Goal: Task Accomplishment & Management: Complete application form

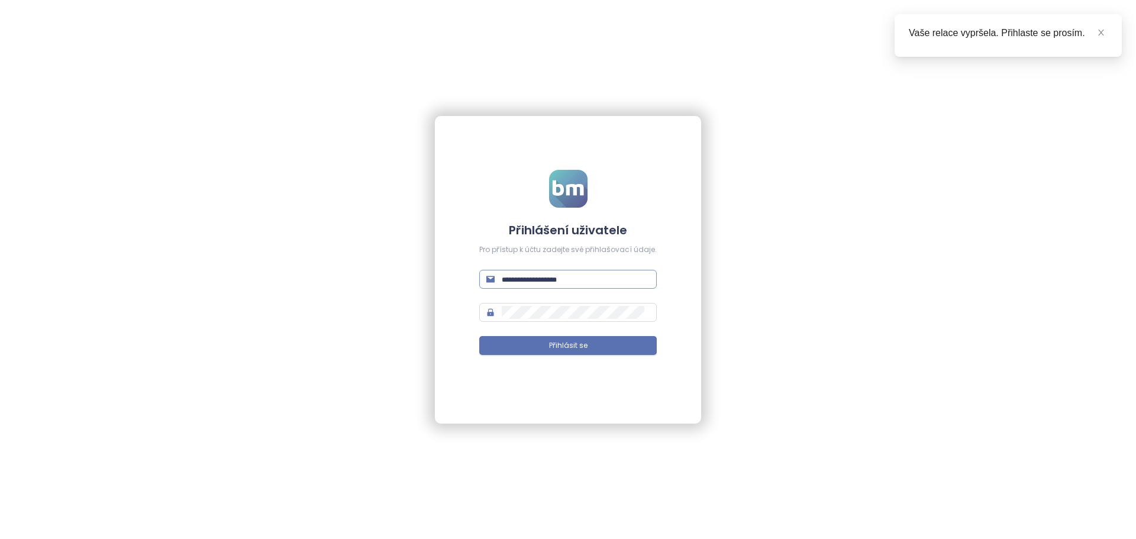
click at [538, 273] on input "text" at bounding box center [576, 279] width 148 height 13
type input "**********"
click at [524, 305] on span at bounding box center [568, 312] width 178 height 19
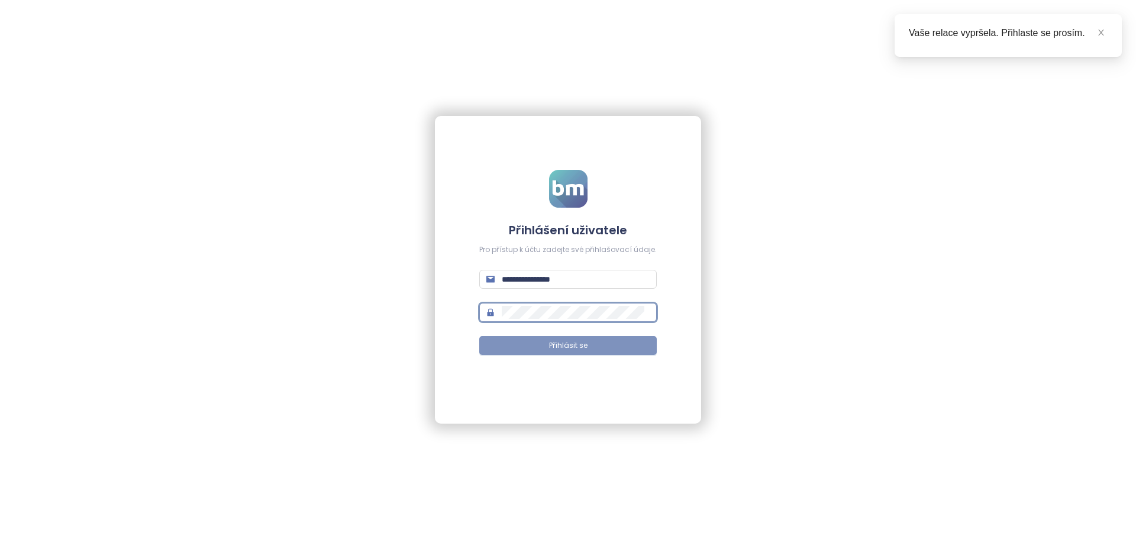
click at [545, 346] on button "Přihlásit se" at bounding box center [568, 345] width 178 height 19
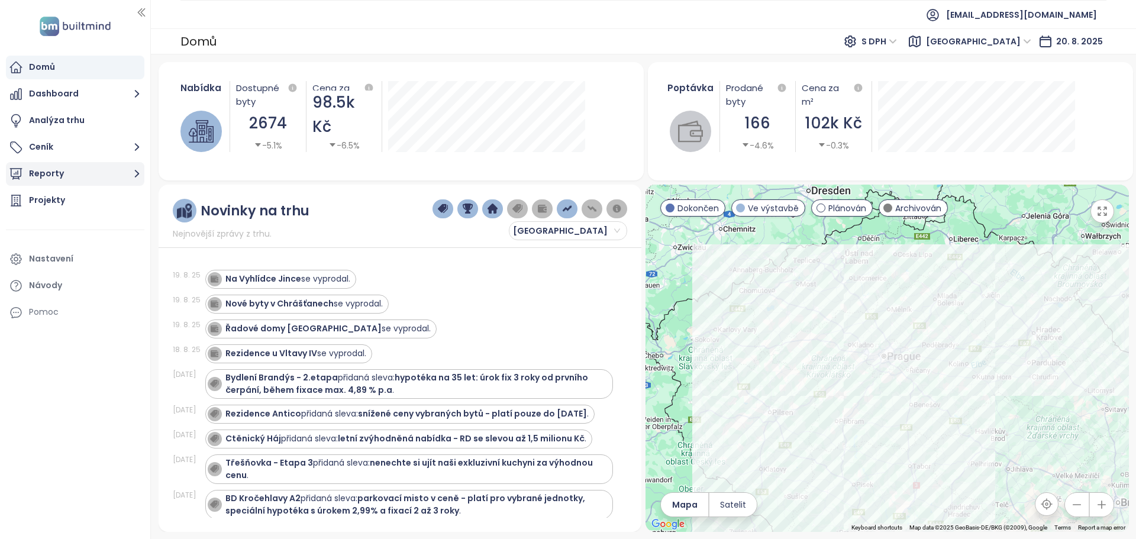
click at [60, 171] on button "Reporty" at bounding box center [75, 174] width 138 height 24
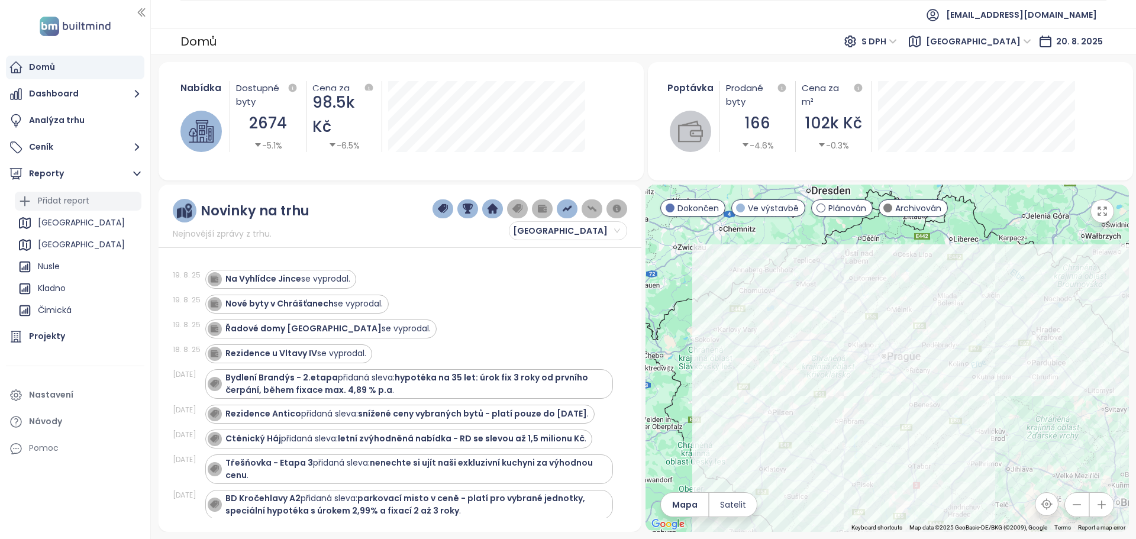
click at [64, 205] on div "Přidat report" at bounding box center [63, 200] width 51 height 15
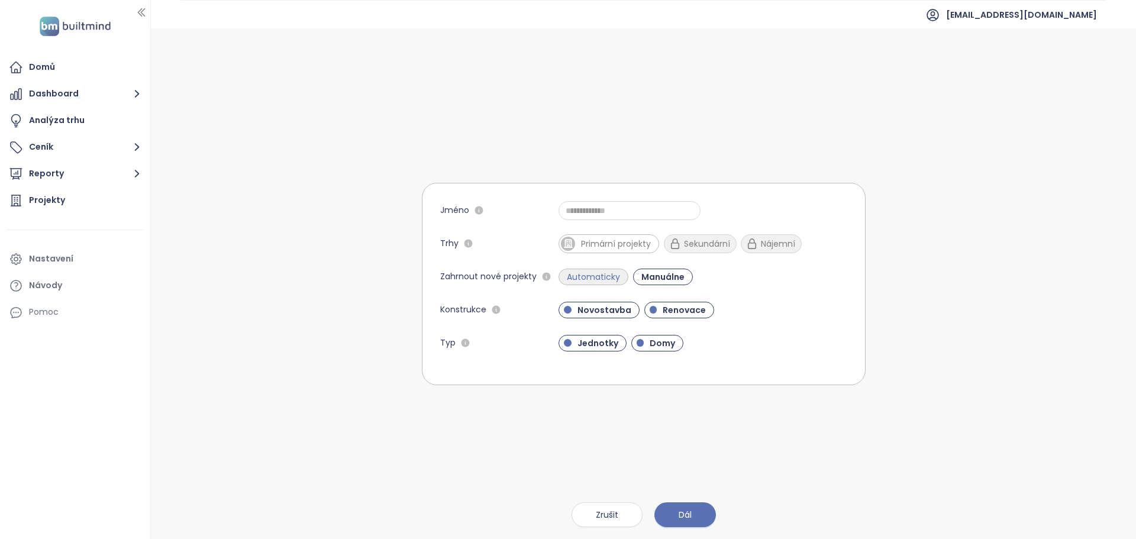
click at [574, 273] on span "Automaticky" at bounding box center [593, 277] width 65 height 12
click at [590, 238] on span "Primární projekty" at bounding box center [616, 244] width 82 height 12
click at [616, 202] on input "Jméno" at bounding box center [630, 210] width 142 height 19
type input "**********"
click at [658, 302] on span "Renovace" at bounding box center [679, 310] width 70 height 17
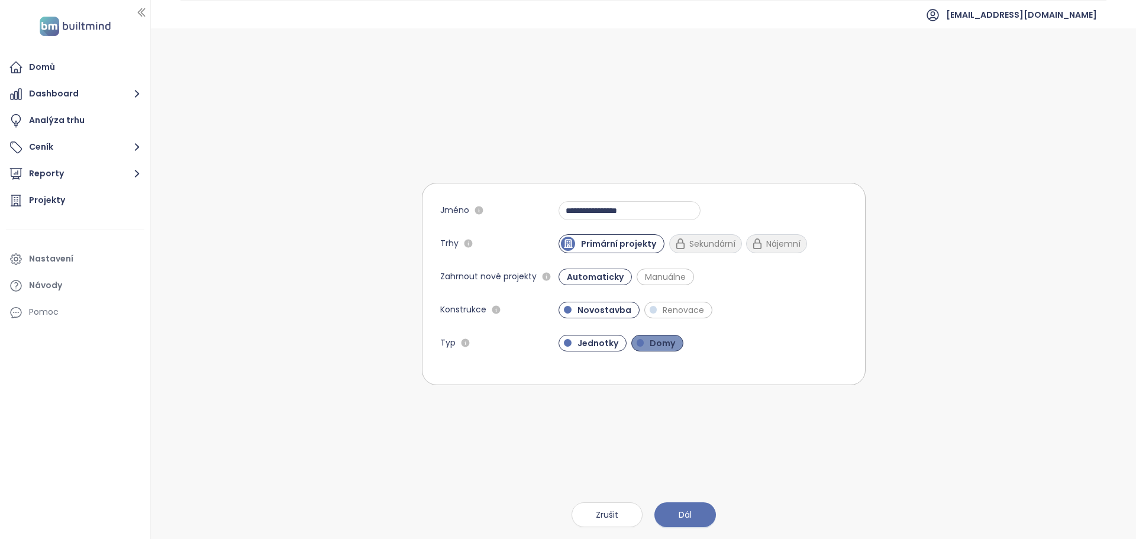
click at [658, 346] on span "Domy" at bounding box center [662, 343] width 37 height 12
click at [683, 517] on span "Dál" at bounding box center [685, 514] width 13 height 13
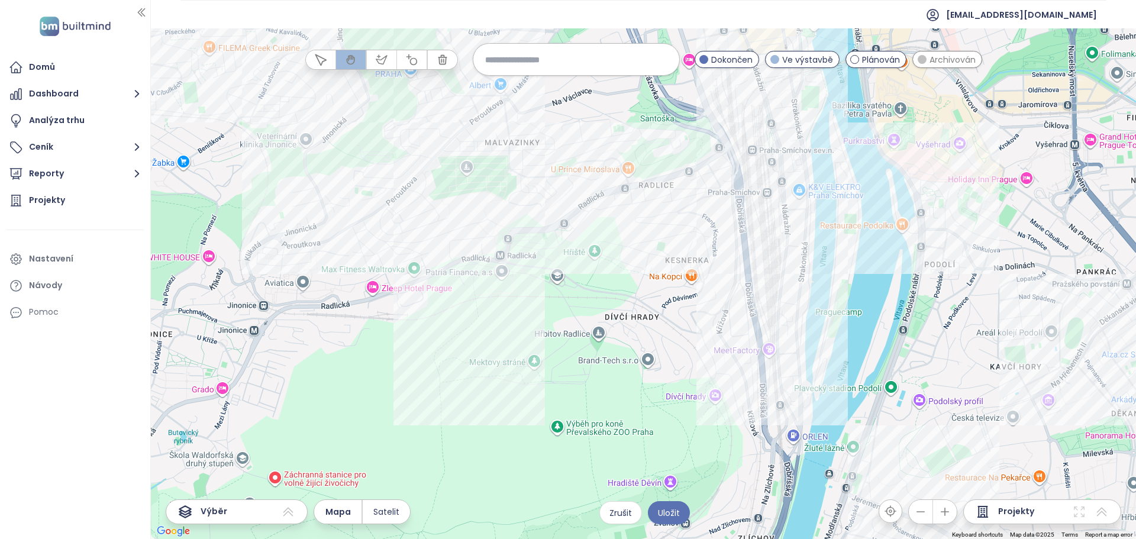
drag, startPoint x: 790, startPoint y: 299, endPoint x: 715, endPoint y: 284, distance: 76.1
click at [715, 284] on div at bounding box center [643, 283] width 985 height 511
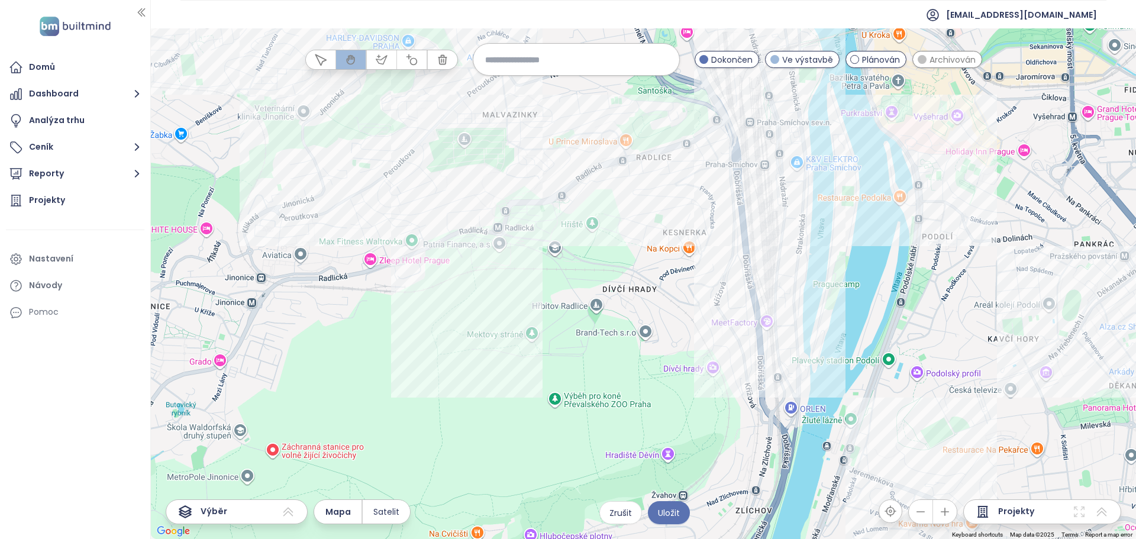
drag, startPoint x: 730, startPoint y: 244, endPoint x: 731, endPoint y: 272, distance: 27.8
click at [731, 272] on div at bounding box center [643, 283] width 985 height 511
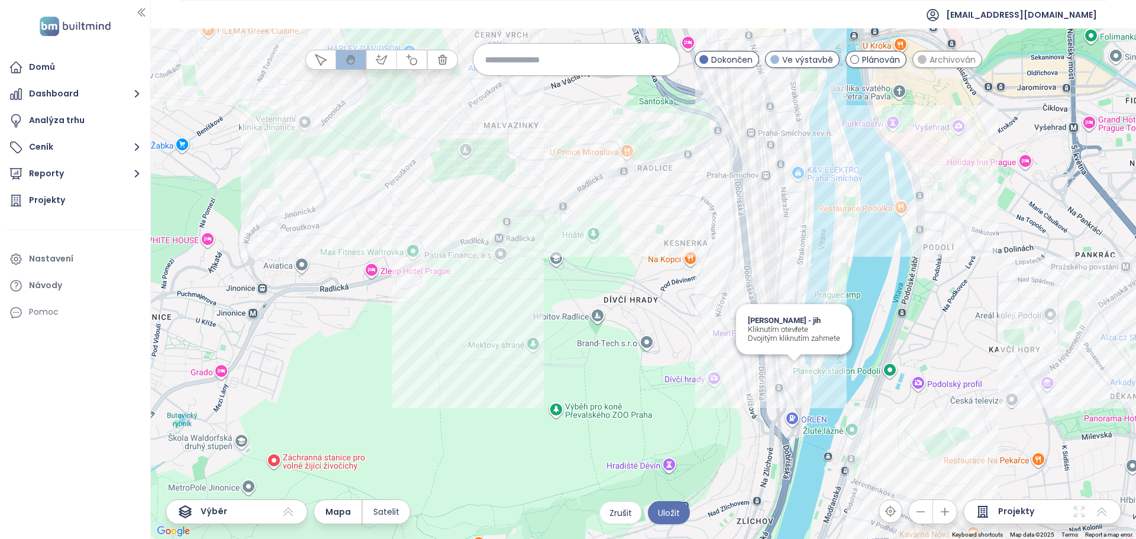
click at [798, 375] on div "Lihovar Smíchov - jih Kliknutím otevřete Dvojitým kliknutím zahrnete" at bounding box center [643, 283] width 985 height 511
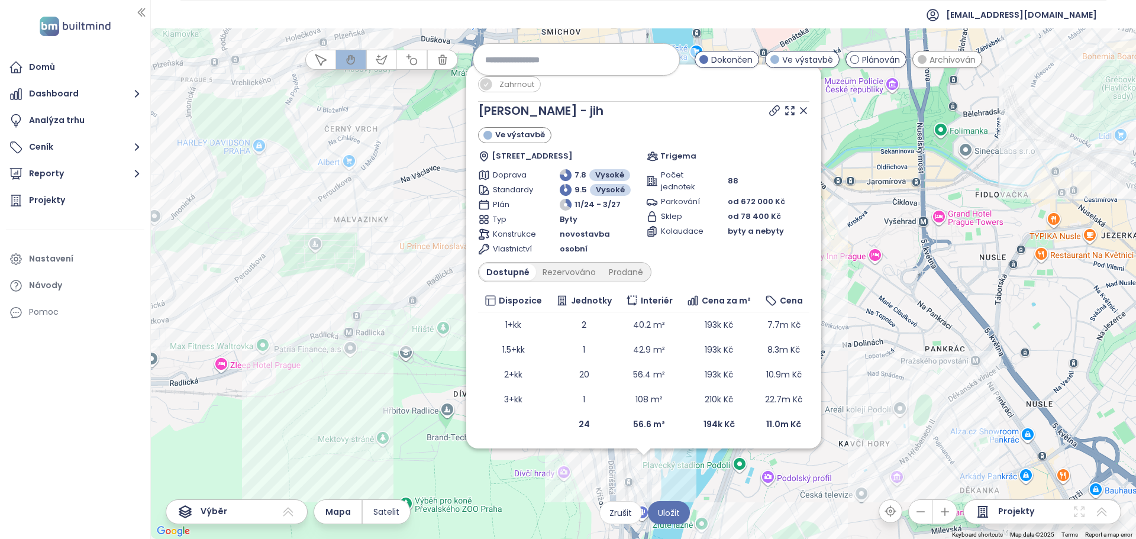
click at [437, 386] on div "Zahrnout Lihovar Smíchov - jih Ve výstavbě Nádražní 2a, 150 00 [GEOGRAPHIC_DATA…" at bounding box center [643, 283] width 985 height 511
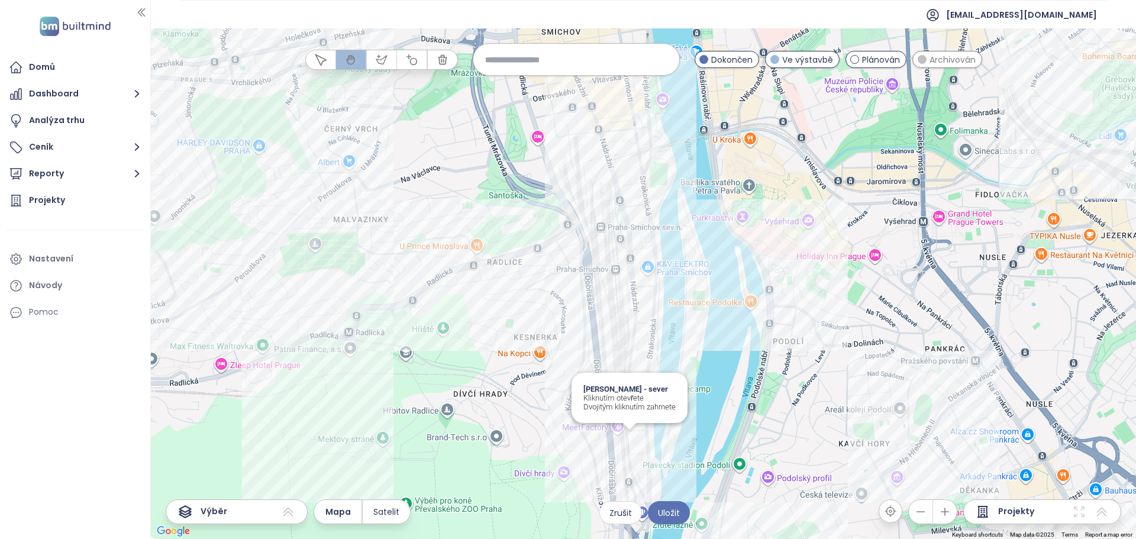
click at [633, 438] on div "Lihovar Smíchov - sever Kliknutím otevřete Dvojitým kliknutím zahrnete" at bounding box center [643, 283] width 985 height 511
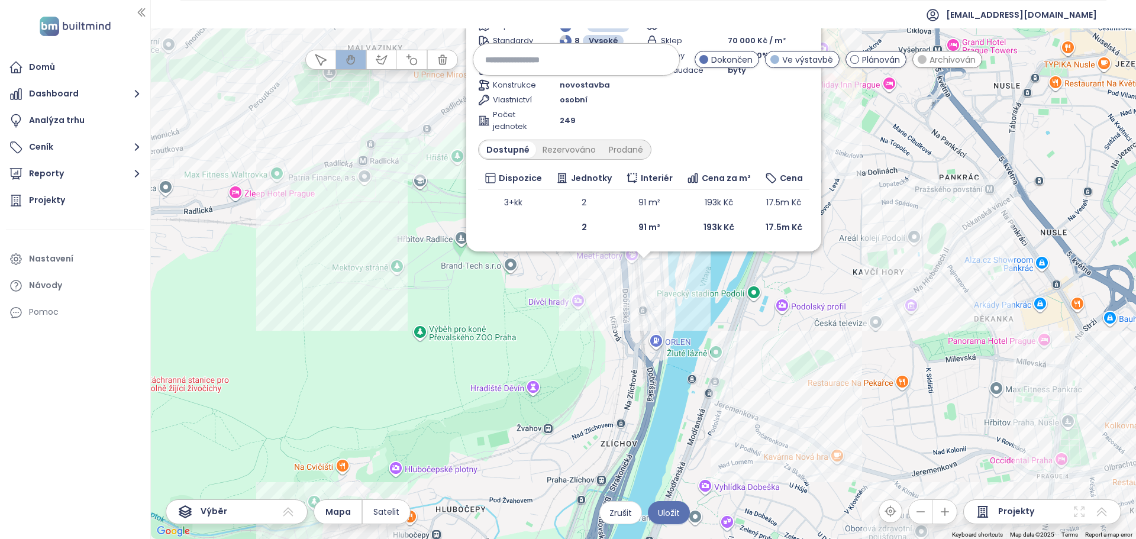
click at [499, 280] on div "Zahrnout Lihovar Smíchov - sever [GEOGRAPHIC_DATA] dotovaná splátka hypotéky [S…" at bounding box center [643, 283] width 985 height 511
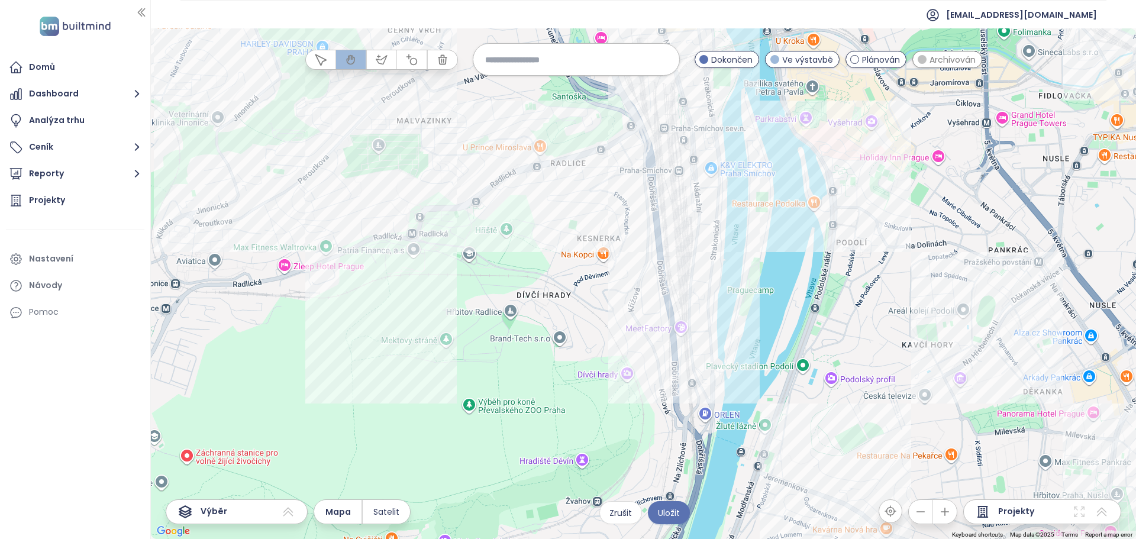
drag, startPoint x: 492, startPoint y: 287, endPoint x: 541, endPoint y: 363, distance: 91.1
click at [541, 363] on div at bounding box center [643, 283] width 985 height 511
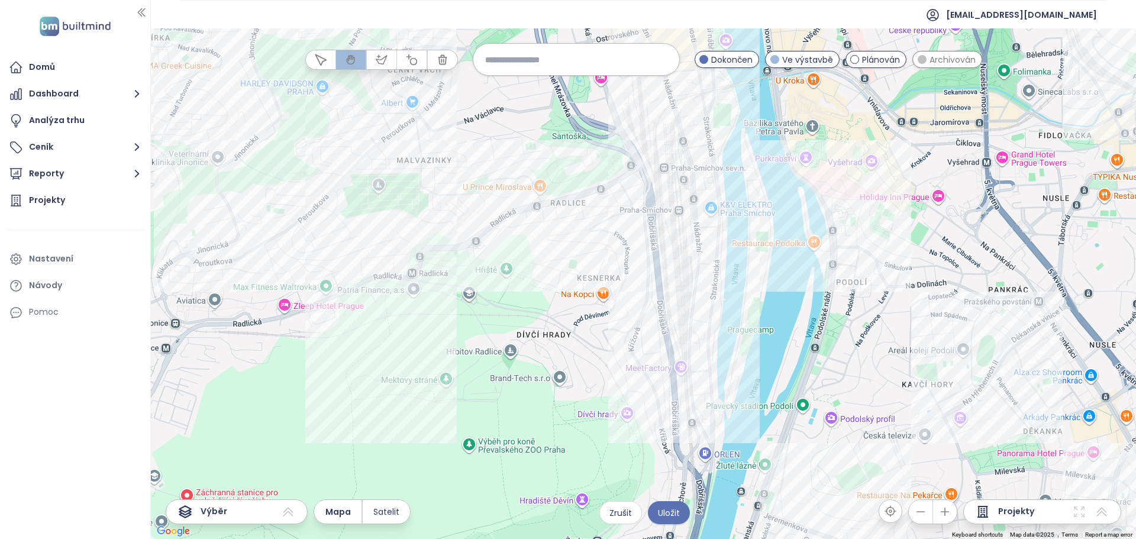
click at [382, 60] on icon "button" at bounding box center [382, 60] width 12 height 12
click at [466, 196] on div at bounding box center [643, 283] width 985 height 511
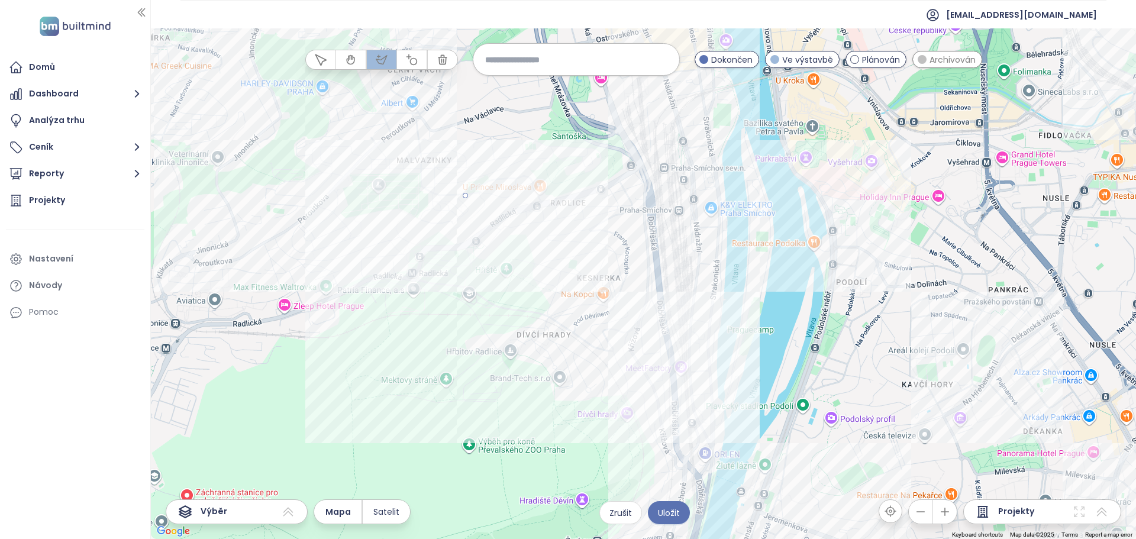
click at [691, 485] on div at bounding box center [643, 283] width 985 height 511
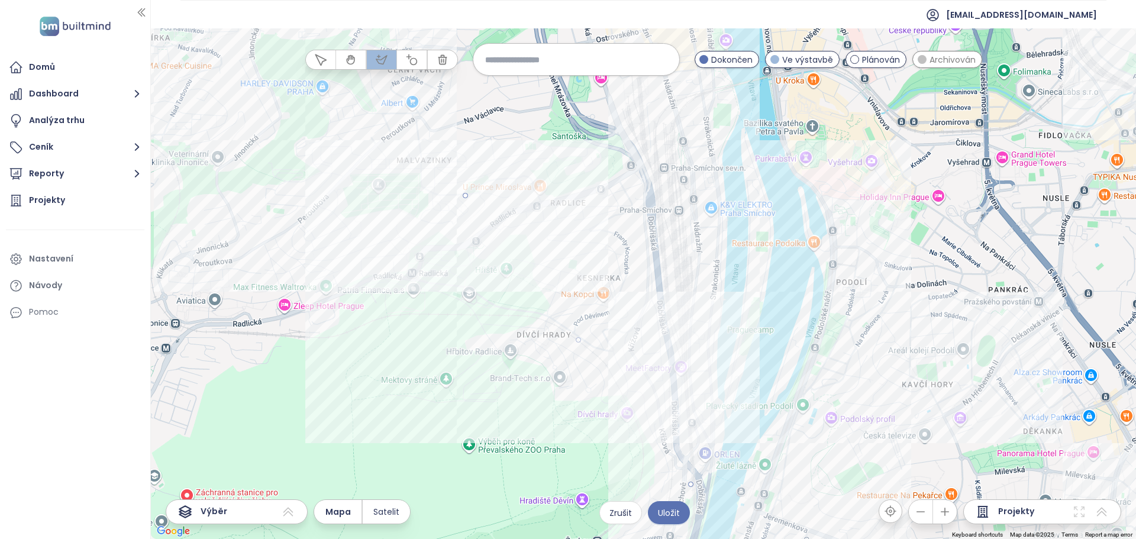
click at [754, 386] on div at bounding box center [643, 283] width 985 height 511
click at [558, 161] on div at bounding box center [643, 283] width 985 height 511
click at [466, 194] on div at bounding box center [643, 283] width 985 height 511
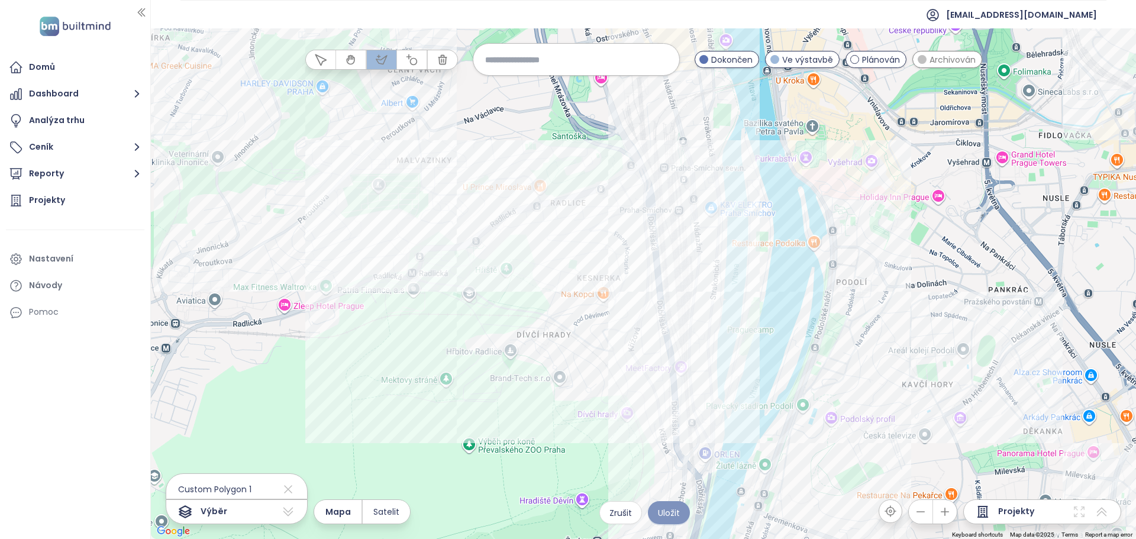
click at [673, 512] on span "Uložit" at bounding box center [669, 513] width 22 height 13
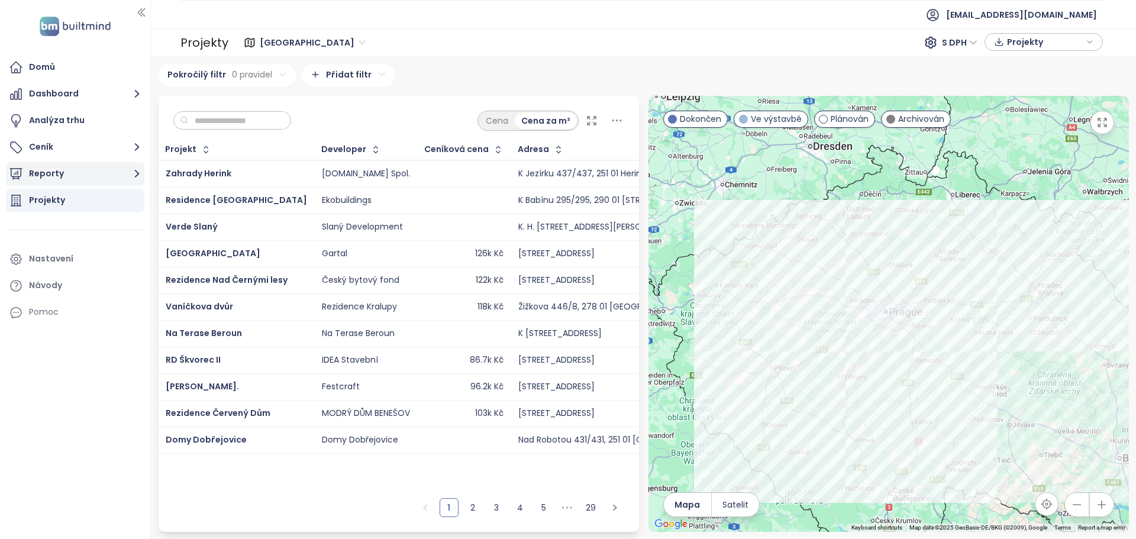
click at [75, 165] on button "Reporty" at bounding box center [75, 174] width 138 height 24
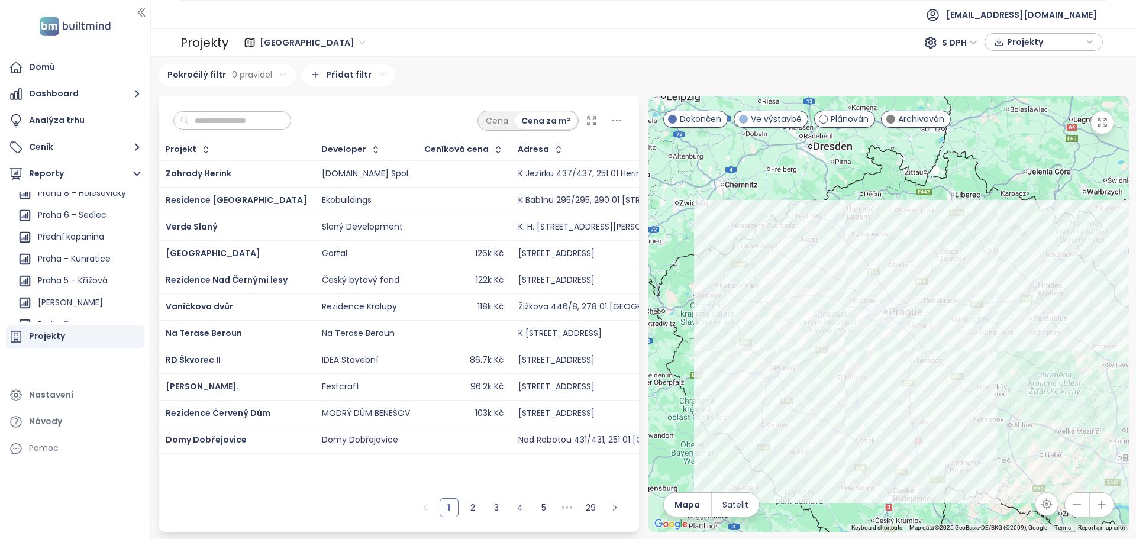
scroll to position [1137, 0]
click at [80, 272] on div "Praha 5 - Křížová" at bounding box center [73, 268] width 70 height 15
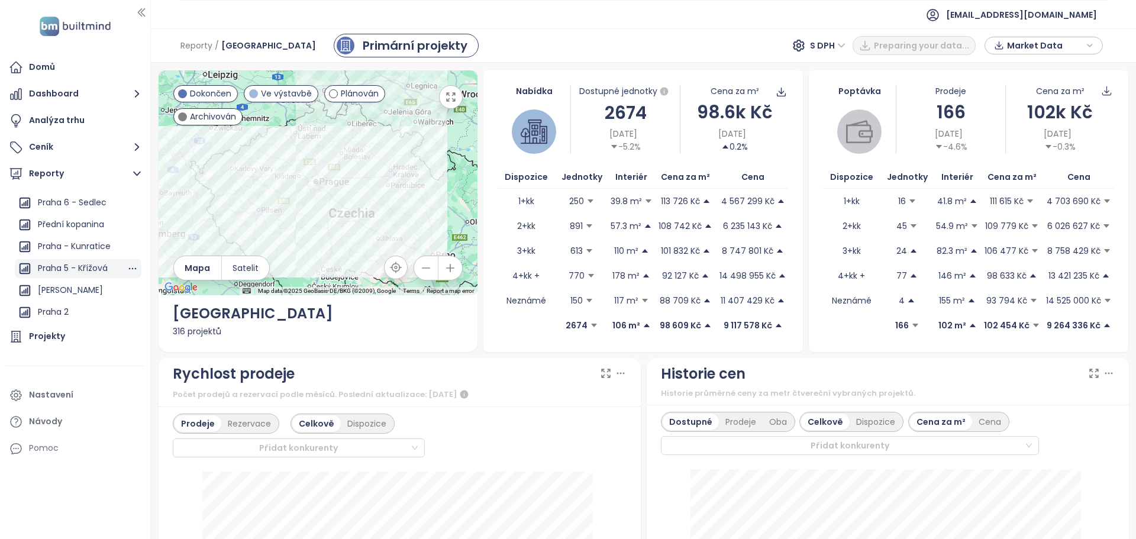
click at [71, 271] on div "Praha 5 - Křížová" at bounding box center [73, 268] width 70 height 15
